Goal: Information Seeking & Learning: Learn about a topic

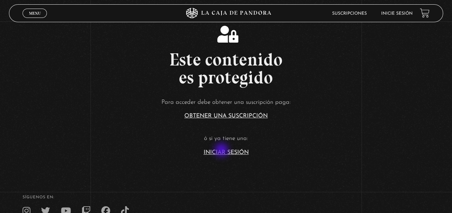
click at [222, 151] on link "Iniciar Sesión" at bounding box center [226, 153] width 45 height 6
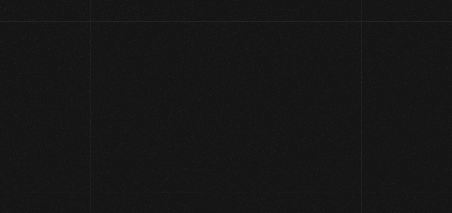
type input "[EMAIL_ADDRESS][DOMAIN_NAME]"
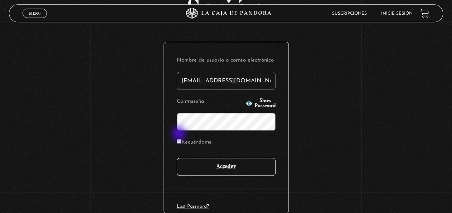
scroll to position [74, 0]
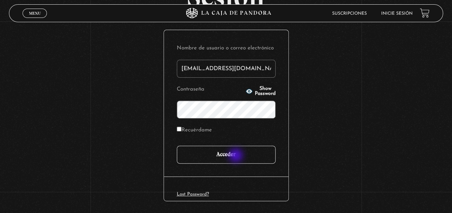
click at [236, 156] on input "Acceder" at bounding box center [226, 155] width 99 height 18
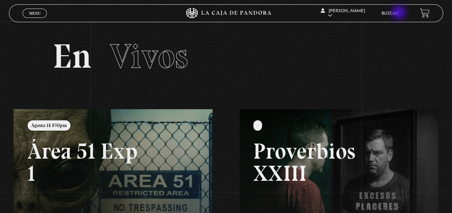
click at [398, 13] on link "Buscar" at bounding box center [389, 13] width 17 height 4
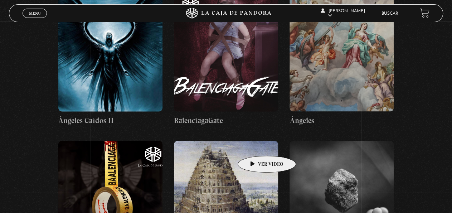
scroll to position [11382, 0]
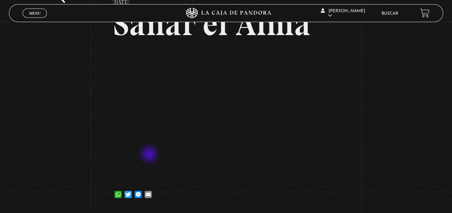
scroll to position [37, 0]
